Goal: Communication & Community: Participate in discussion

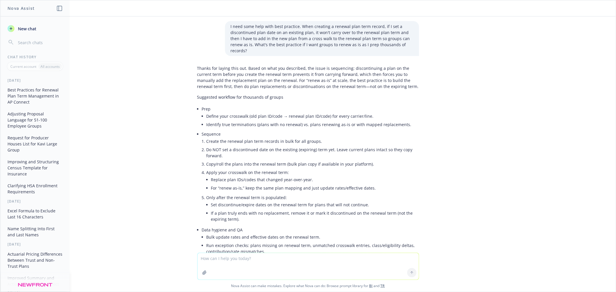
scroll to position [250, 0]
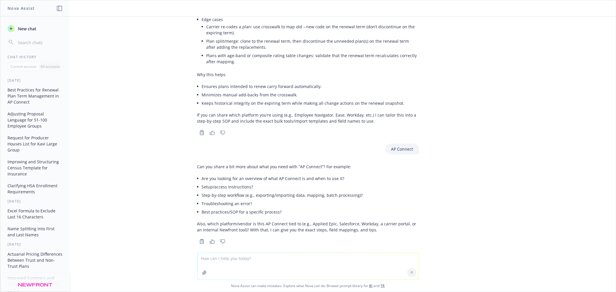
click at [31, 29] on span "New chat" at bounding box center [27, 29] width 20 height 6
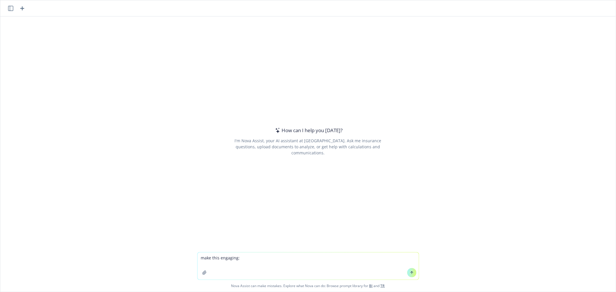
type textarea "make this engaging: Hi All - I've completed my due diligence with gathering fee…"
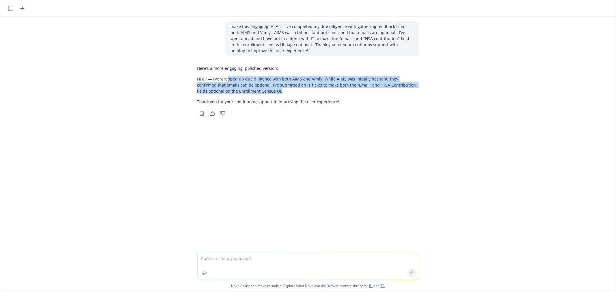
drag, startPoint x: 252, startPoint y: 92, endPoint x: 224, endPoint y: 81, distance: 29.1
click at [224, 81] on p "Hi all — I’ve wrapped up due diligence with both AIMS and Vimly. While AIMS was…" at bounding box center [308, 85] width 222 height 18
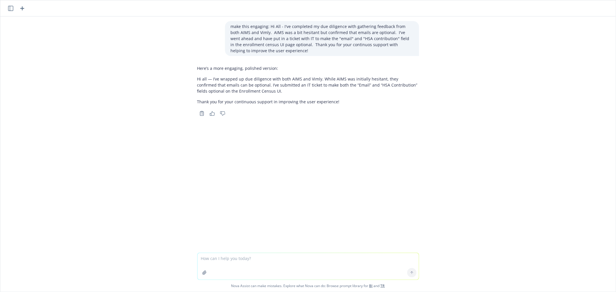
click at [356, 103] on p "Thank you for your continuous support in improving the user experience!" at bounding box center [308, 102] width 222 height 6
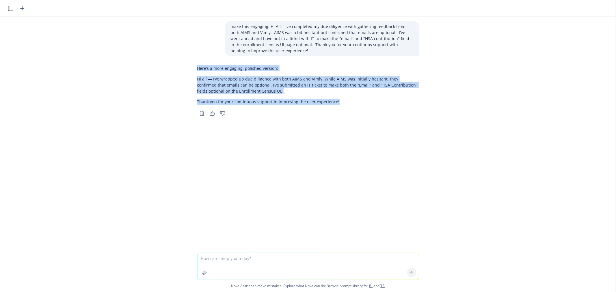
drag, startPoint x: 339, startPoint y: 100, endPoint x: 194, endPoint y: 73, distance: 146.9
click at [194, 73] on div "Here’s a more engaging, polished version: Hi all — I’ve wrapped up due diligenc…" at bounding box center [308, 90] width 231 height 55
click at [239, 77] on p "Hi all — I’ve wrapped up due diligence with both AIMS and Vimly. While AIMS was…" at bounding box center [308, 85] width 222 height 18
drag, startPoint x: 333, startPoint y: 102, endPoint x: 194, endPoint y: 78, distance: 141.2
click at [194, 78] on div "Here’s a more engaging, polished version: Hi all — I’ve wrapped up due diligenc…" at bounding box center [308, 90] width 231 height 55
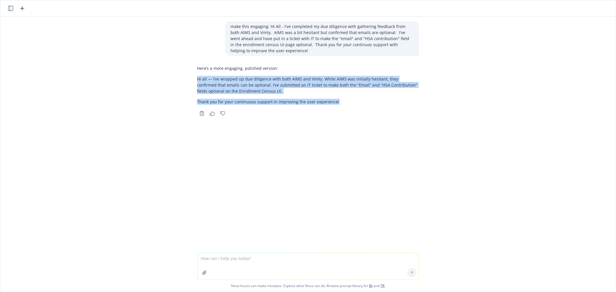
copy div "Hi all — I’ve wrapped up due diligence with both AIMS and Vimly. While AIMS was…"
